Goal: Task Accomplishment & Management: Manage account settings

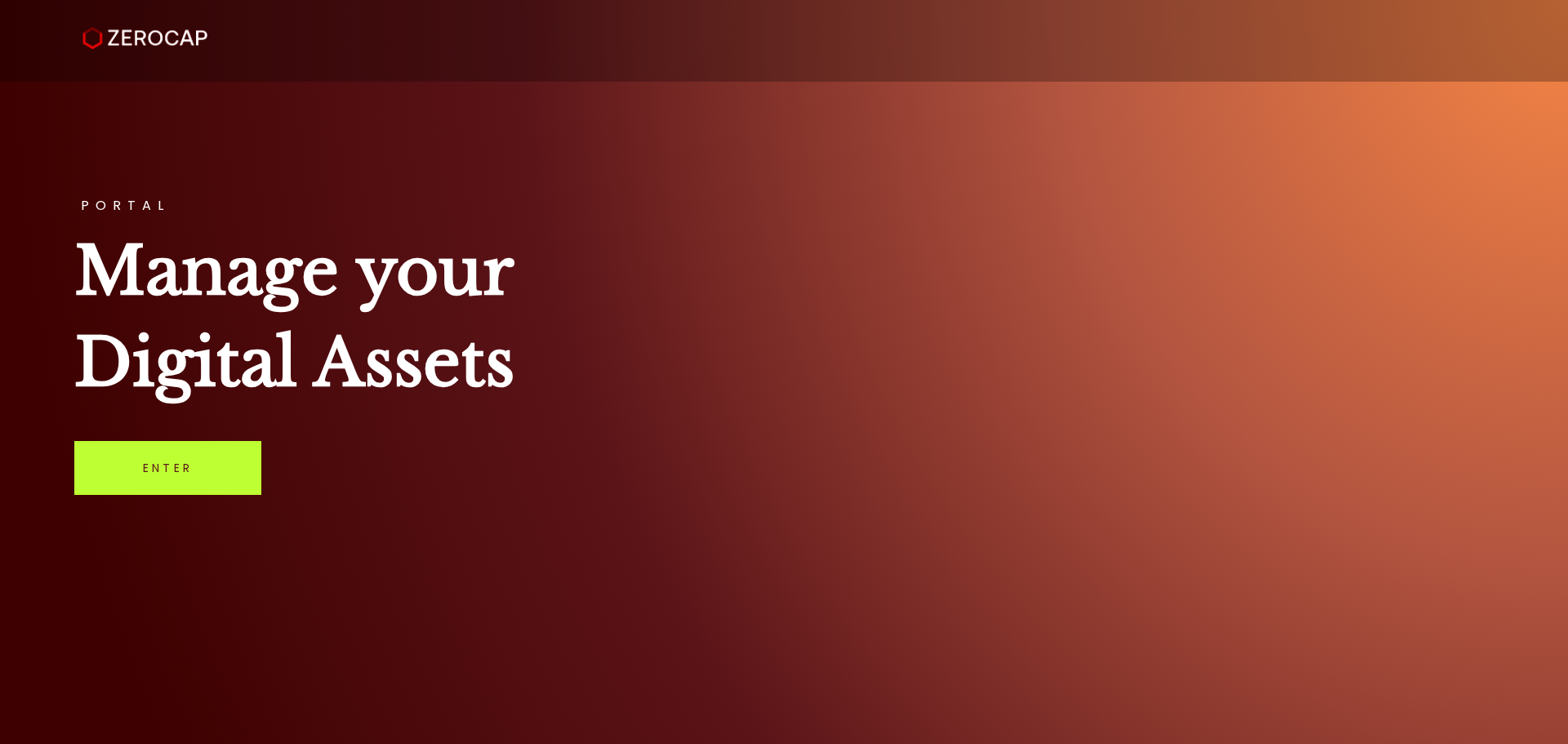
click at [171, 471] on link "Enter" at bounding box center [167, 468] width 187 height 53
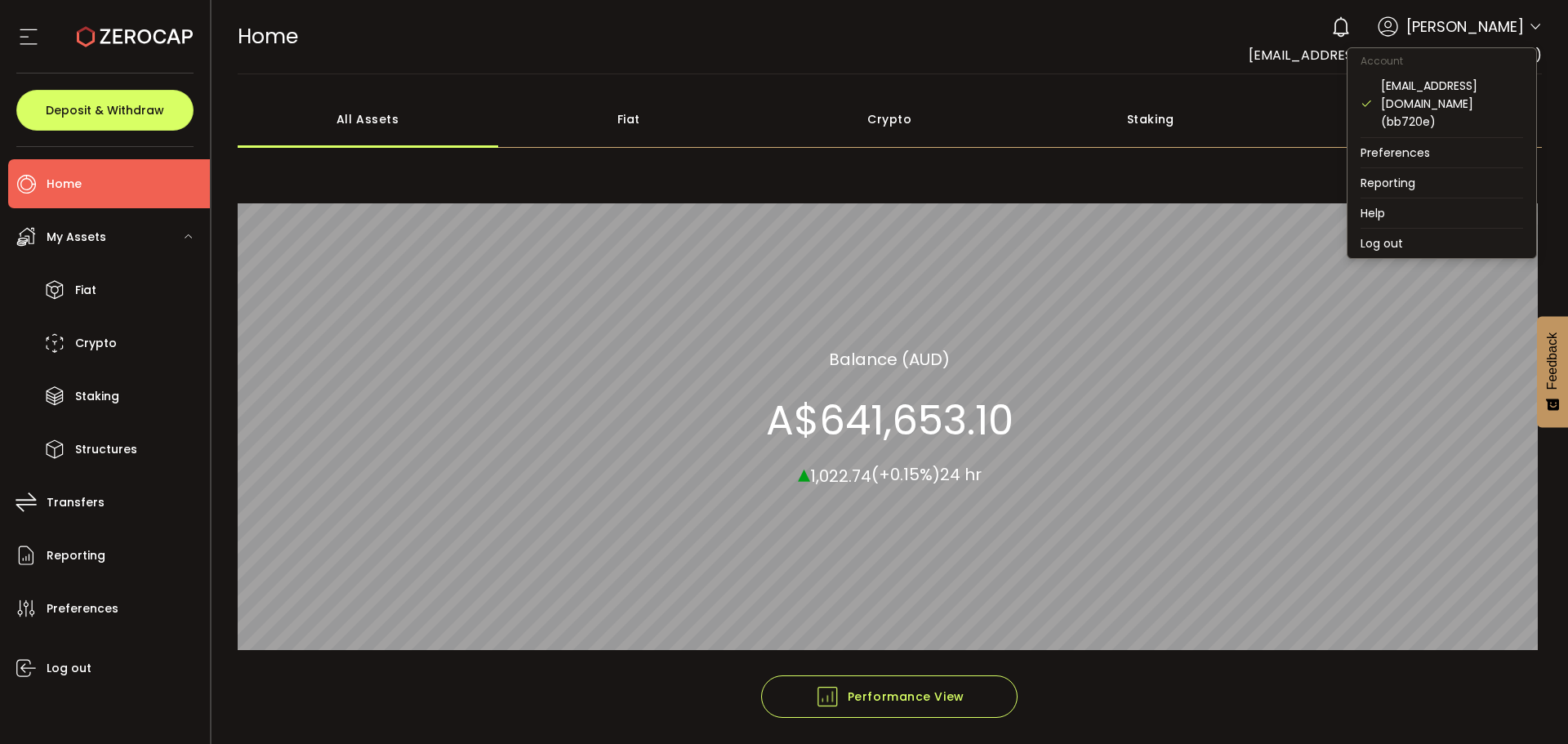
click at [1531, 26] on icon at bounding box center [1534, 27] width 13 height 13
click at [1386, 229] on li "Log out" at bounding box center [1441, 244] width 188 height 30
